Goal: Information Seeking & Learning: Find specific fact

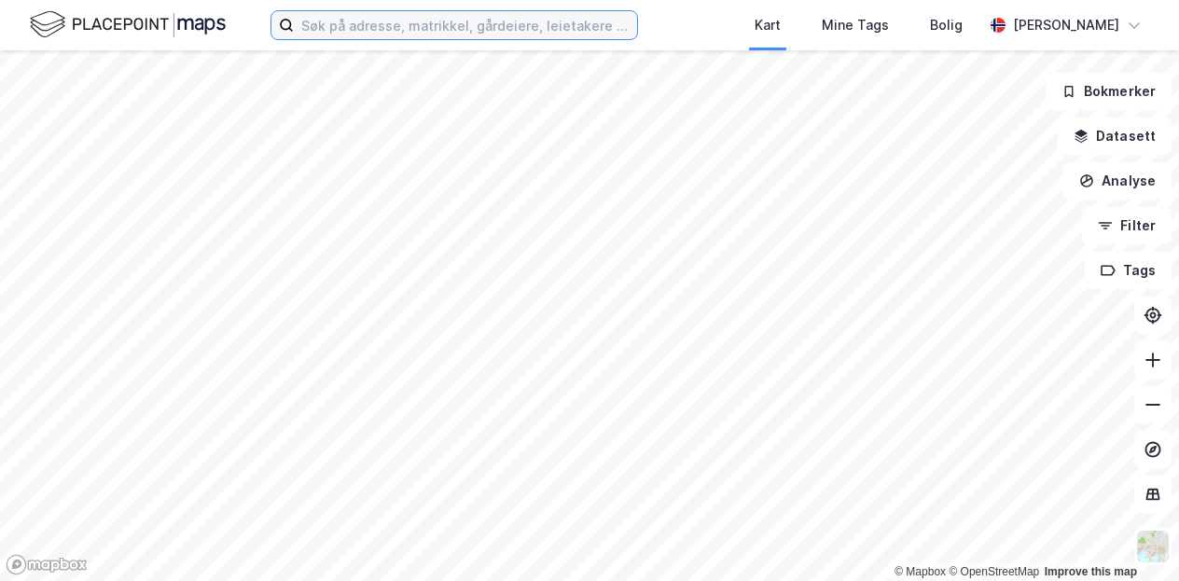
click at [430, 29] on input at bounding box center [465, 25] width 343 height 28
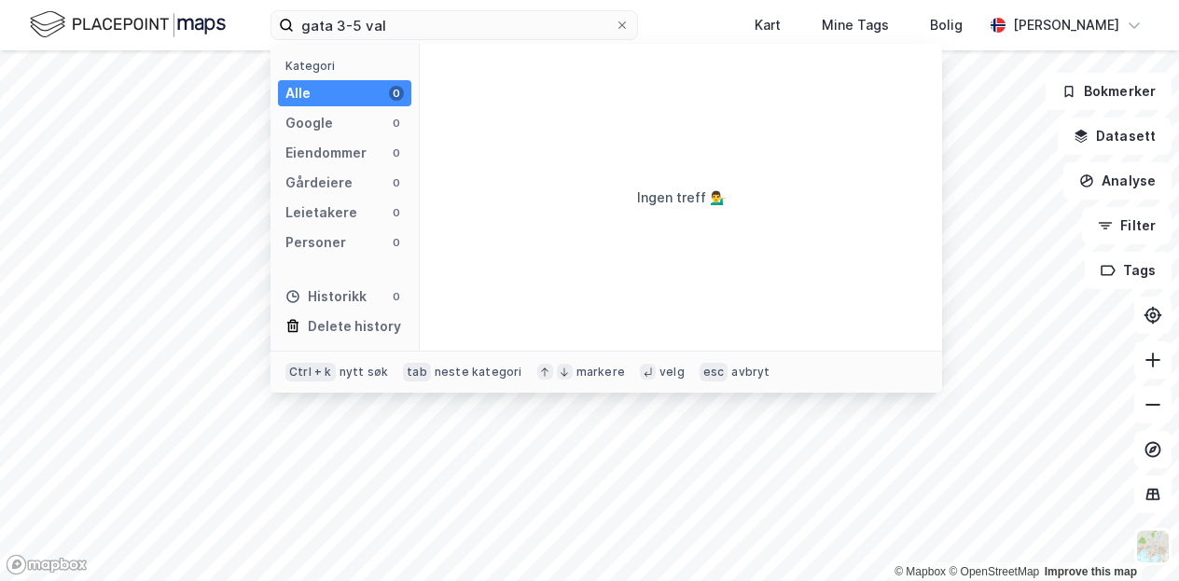
click at [395, 42] on div "gata 3-5 val Kategori Alle 0 Google 0 Eiendommer 0 Gårdeiere 0 Leietakere 0 Per…" at bounding box center [589, 25] width 1179 height 50
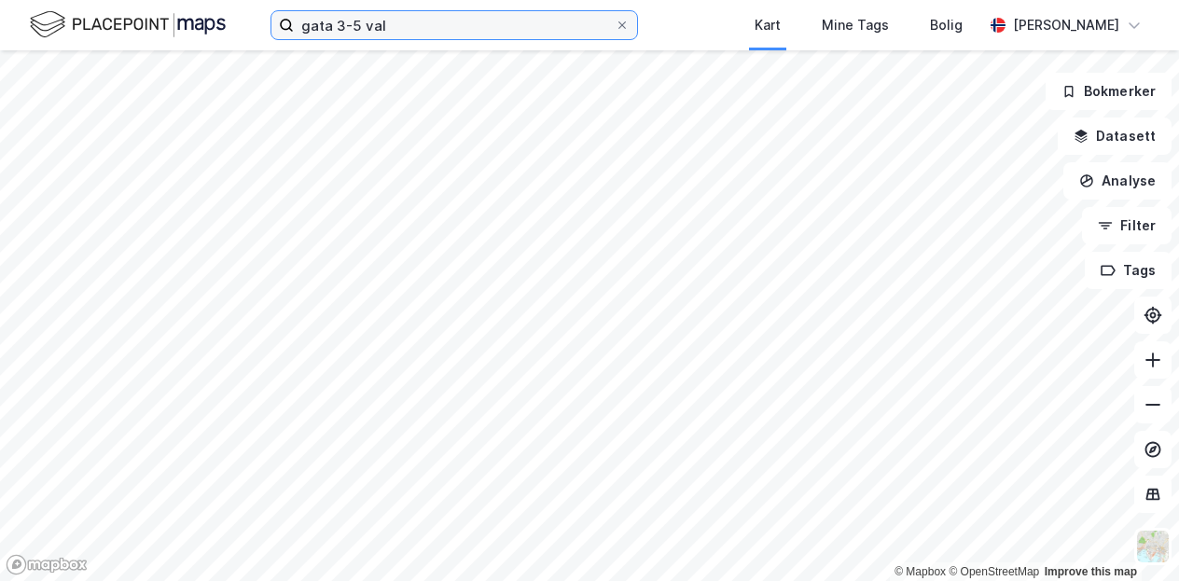
click at [408, 28] on input "gata 3-5 val" at bounding box center [454, 25] width 321 height 28
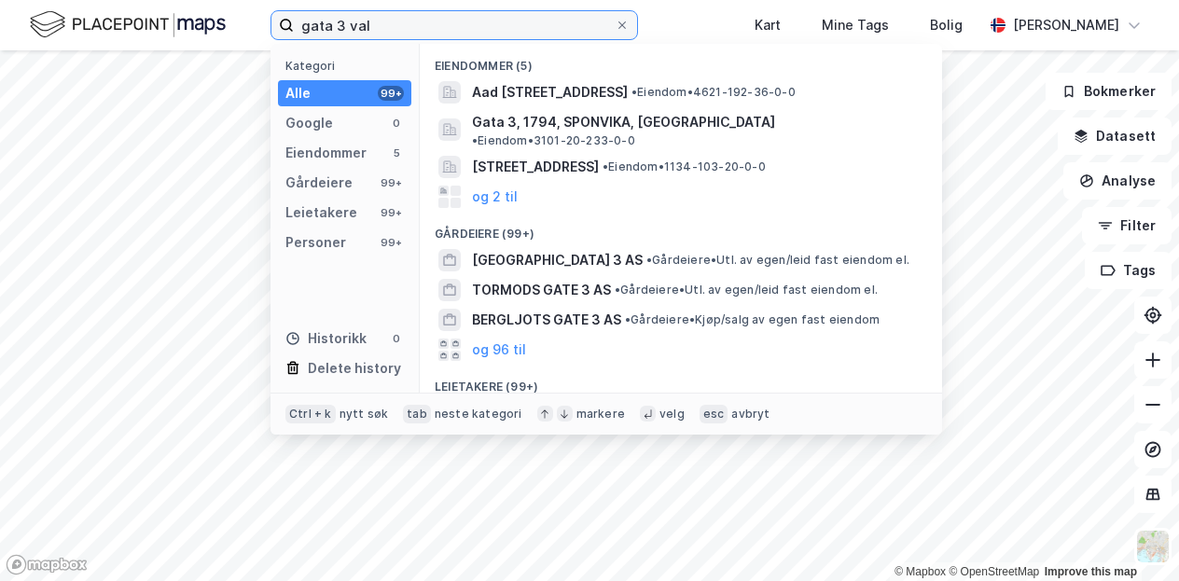
drag, startPoint x: 435, startPoint y: 21, endPoint x: 252, endPoint y: 44, distance: 184.2
click at [252, 44] on div "gata 3 val Kategori Alle 99+ Google 0 Eiendommer 5 Gårdeiere 99+ Leietakere 99+…" at bounding box center [589, 25] width 1179 height 50
paste input "Gata 3-5, 2330 Vallset"
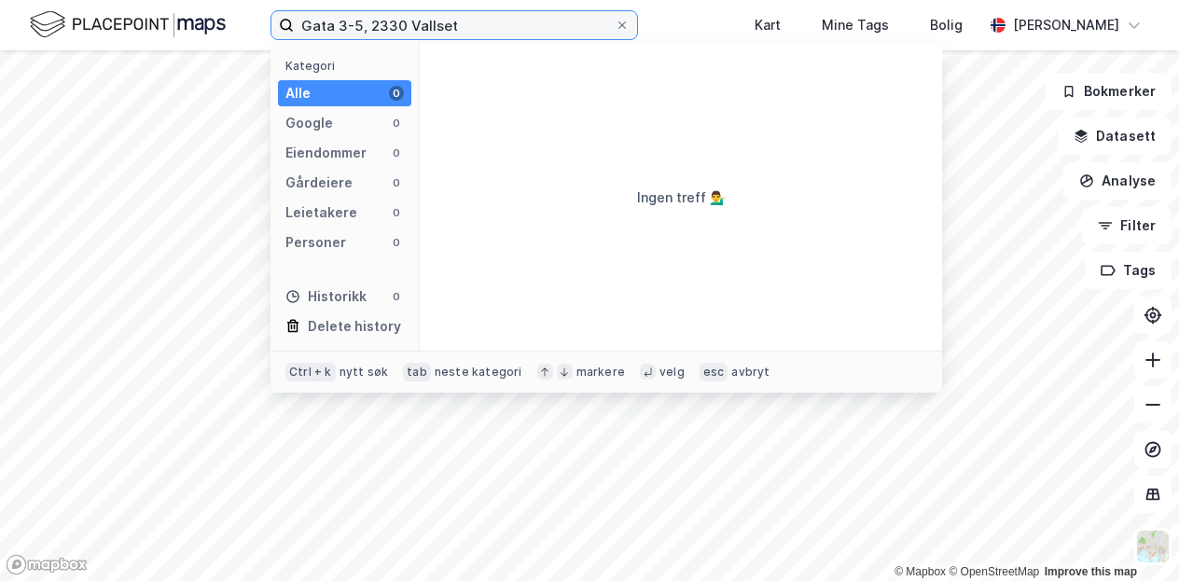
drag, startPoint x: 479, startPoint y: 21, endPoint x: 269, endPoint y: -18, distance: 213.5
click at [269, 0] on html "Gata 3-5, 2330 Vallset Kategori Alle 0 Google 0 Eiendommer 0 Gårdeiere 0 Leieta…" at bounding box center [589, 290] width 1179 height 581
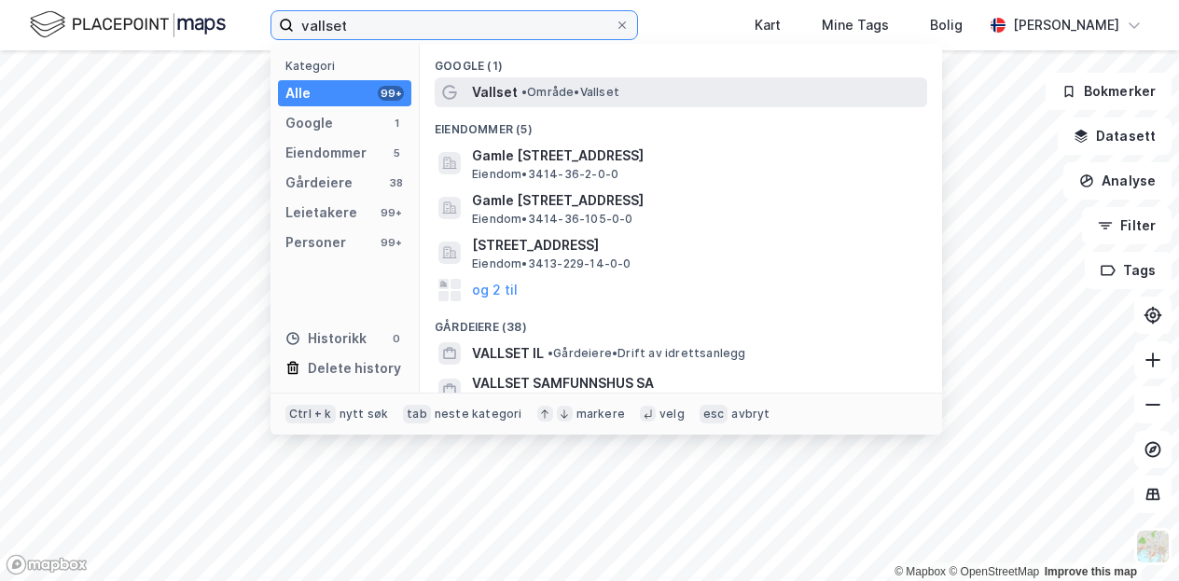
type input "vallset"
click at [509, 104] on div "Vallset • Område • [GEOGRAPHIC_DATA]" at bounding box center [681, 92] width 493 height 30
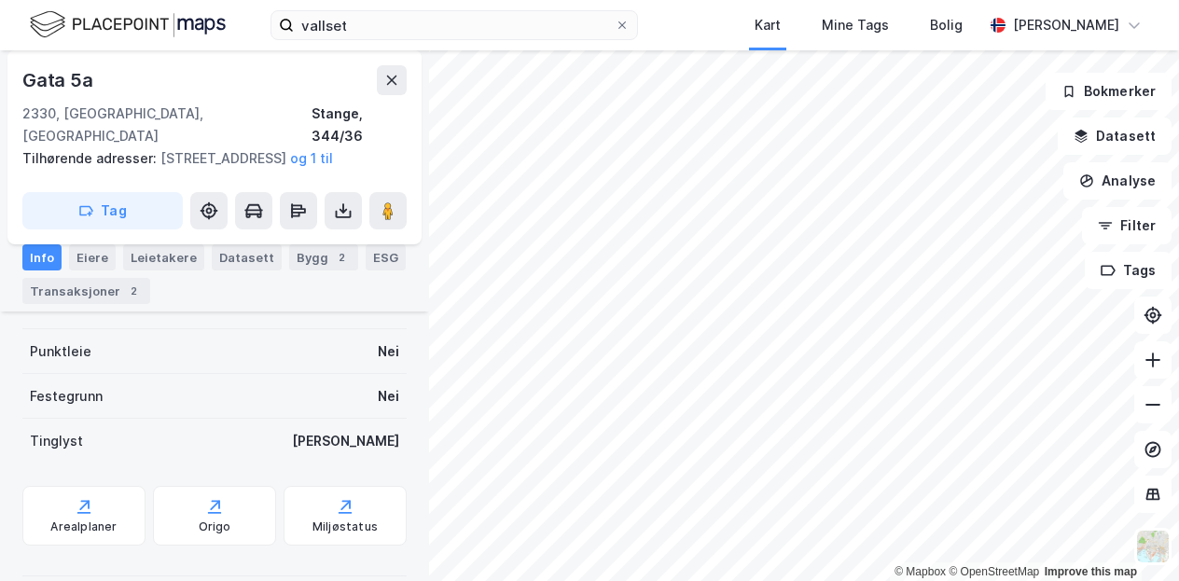
scroll to position [359, 0]
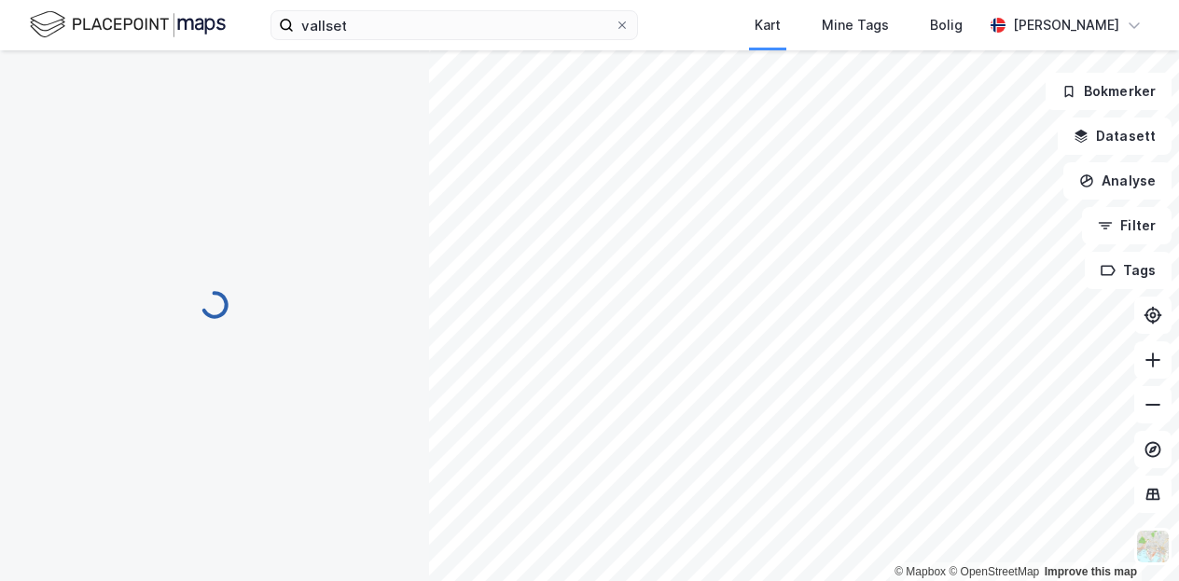
scroll to position [359, 0]
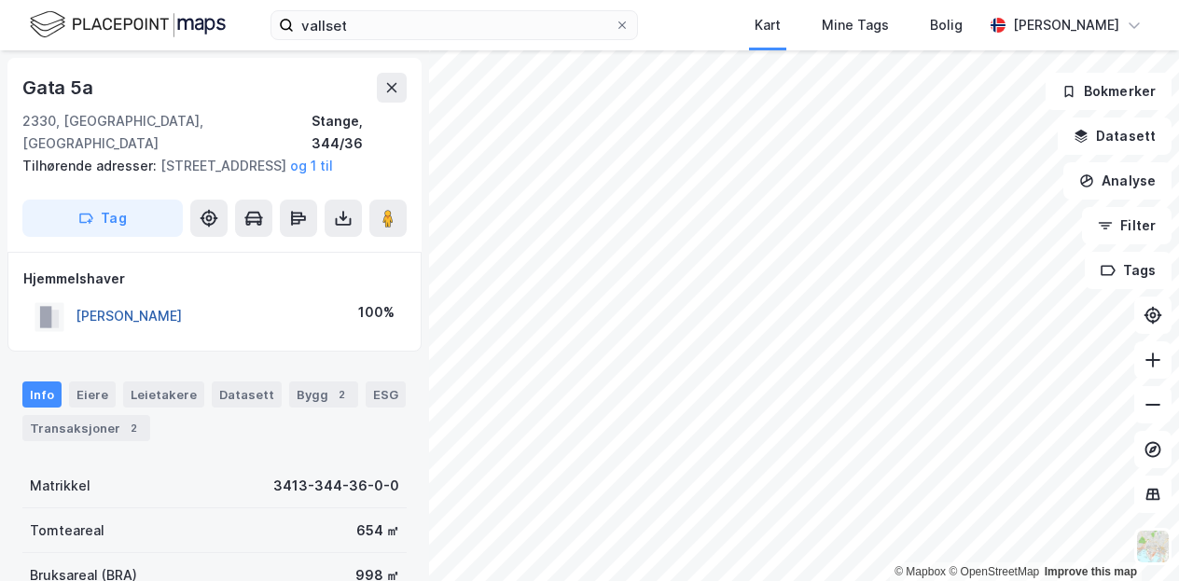
click at [0, 0] on button "[PERSON_NAME]" at bounding box center [0, 0] width 0 height 0
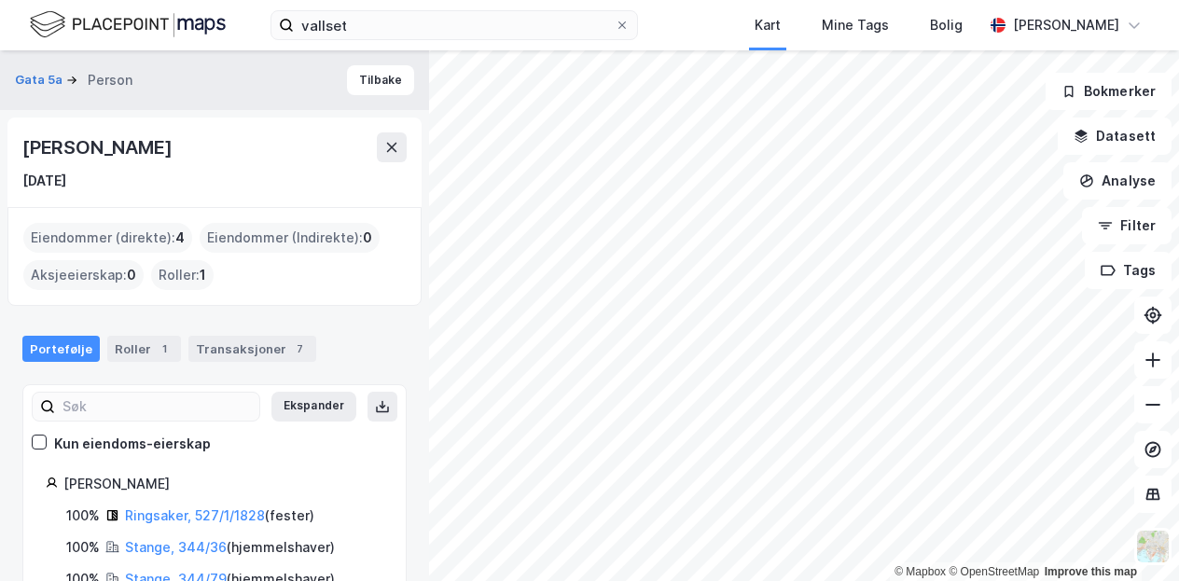
drag, startPoint x: 221, startPoint y: 147, endPoint x: 11, endPoint y: 150, distance: 209.9
click at [11, 150] on div "[PERSON_NAME] [DATE]" at bounding box center [214, 163] width 414 height 90
copy div "[PERSON_NAME]"
